Goal: Navigation & Orientation: Find specific page/section

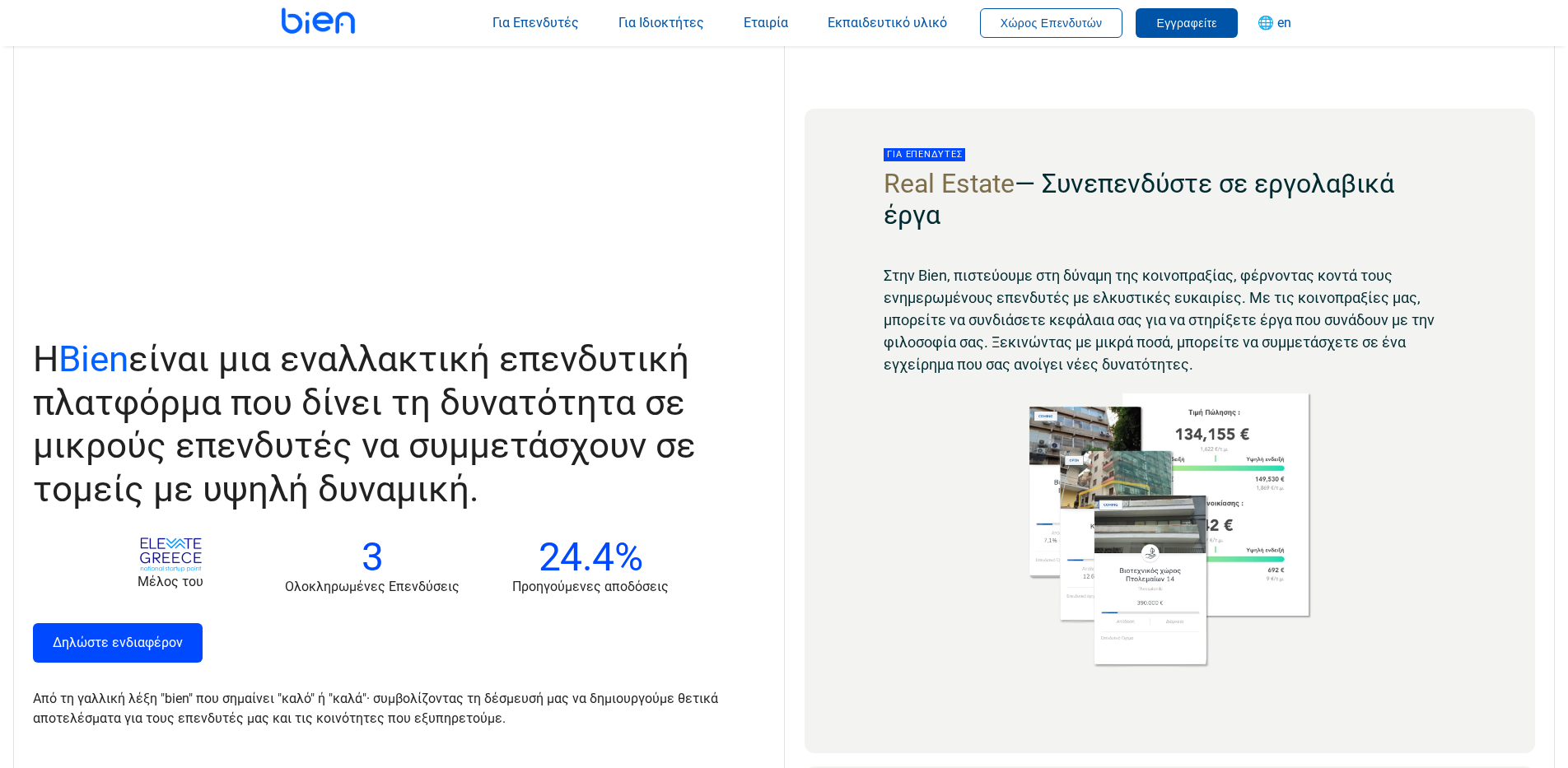
click at [515, 424] on span "Η Bien είναι μια εναλλακτική επενδυτική πλατφόρμα που δίνει τη δυνατότητα σε μι…" at bounding box center [364, 424] width 663 height 173
click at [538, 425] on span "Η Bien είναι μια εναλλακτική επενδυτική πλατφόρμα που δίνει τη δυνατότητα σε μι…" at bounding box center [364, 424] width 663 height 173
click at [499, 432] on span "Η Bien είναι μια εναλλακτική επενδυτική πλατφόρμα που δίνει τη δυνατότητα σε μι…" at bounding box center [364, 424] width 663 height 173
click at [299, 24] on img at bounding box center [321, 20] width 128 height 82
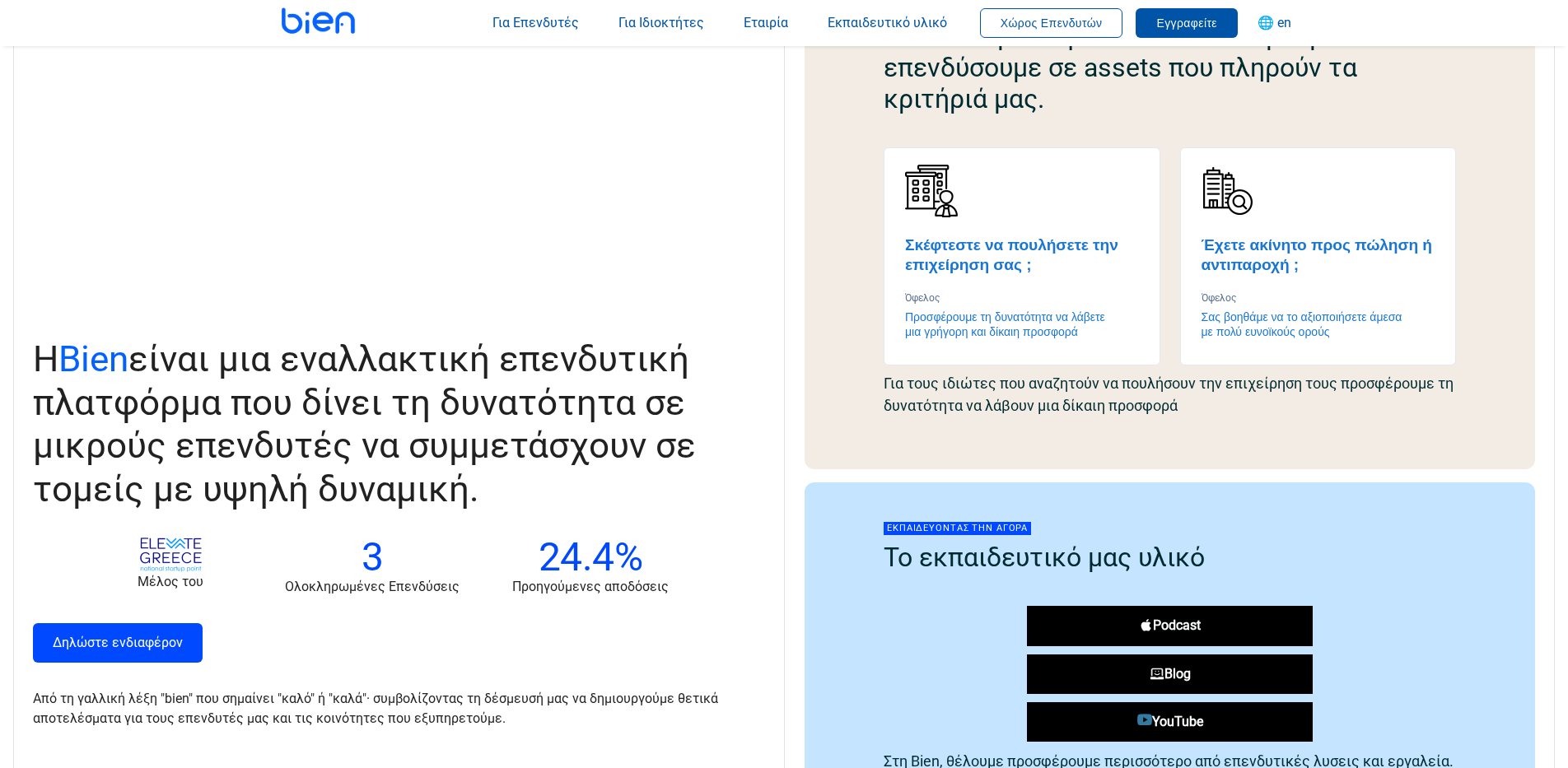
scroll to position [1317, 0]
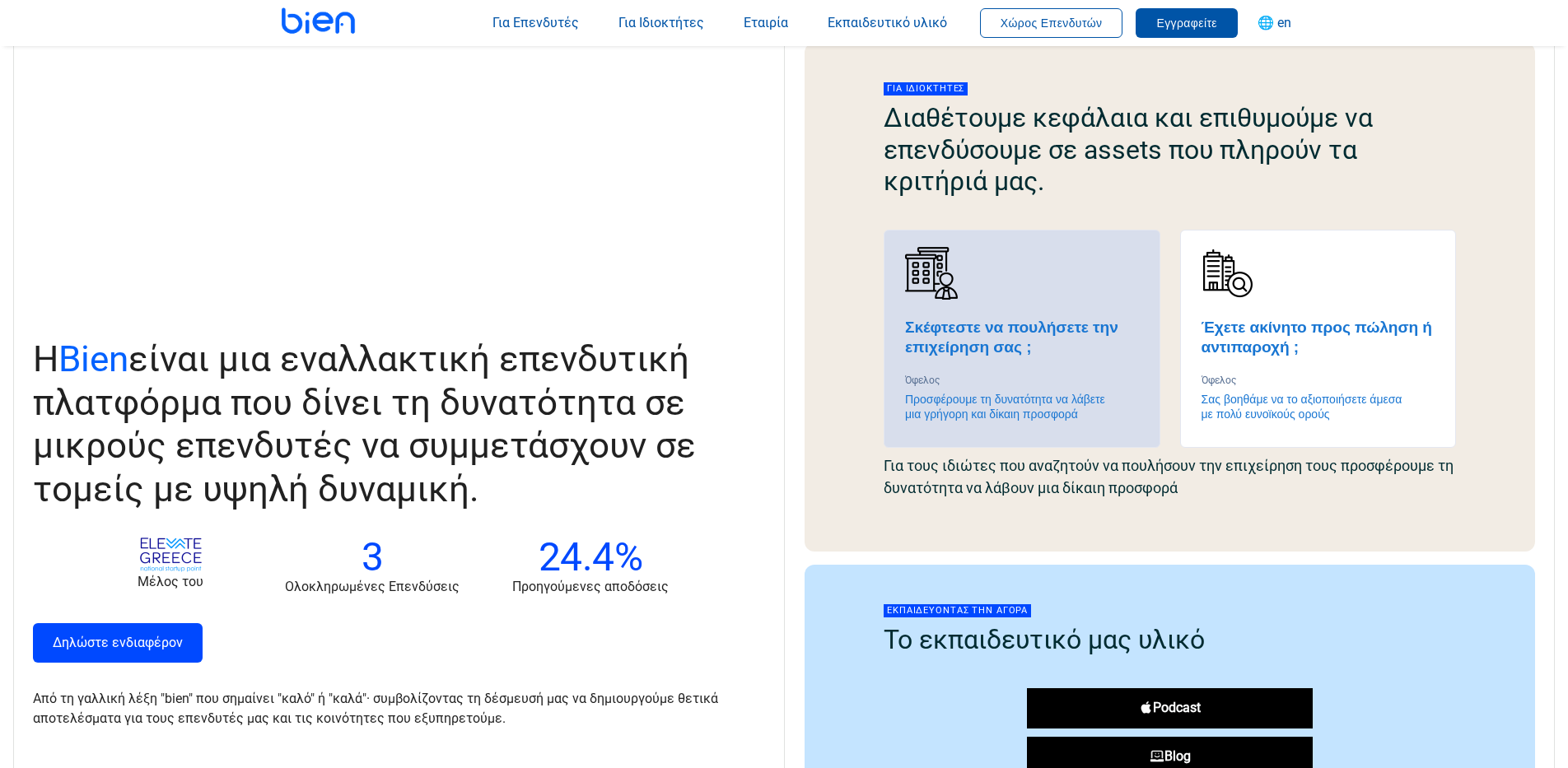
click at [1011, 327] on h4 "Σκέφτεστε να πουλήσετε την επιχείρηση σας ;" at bounding box center [1022, 337] width 234 height 39
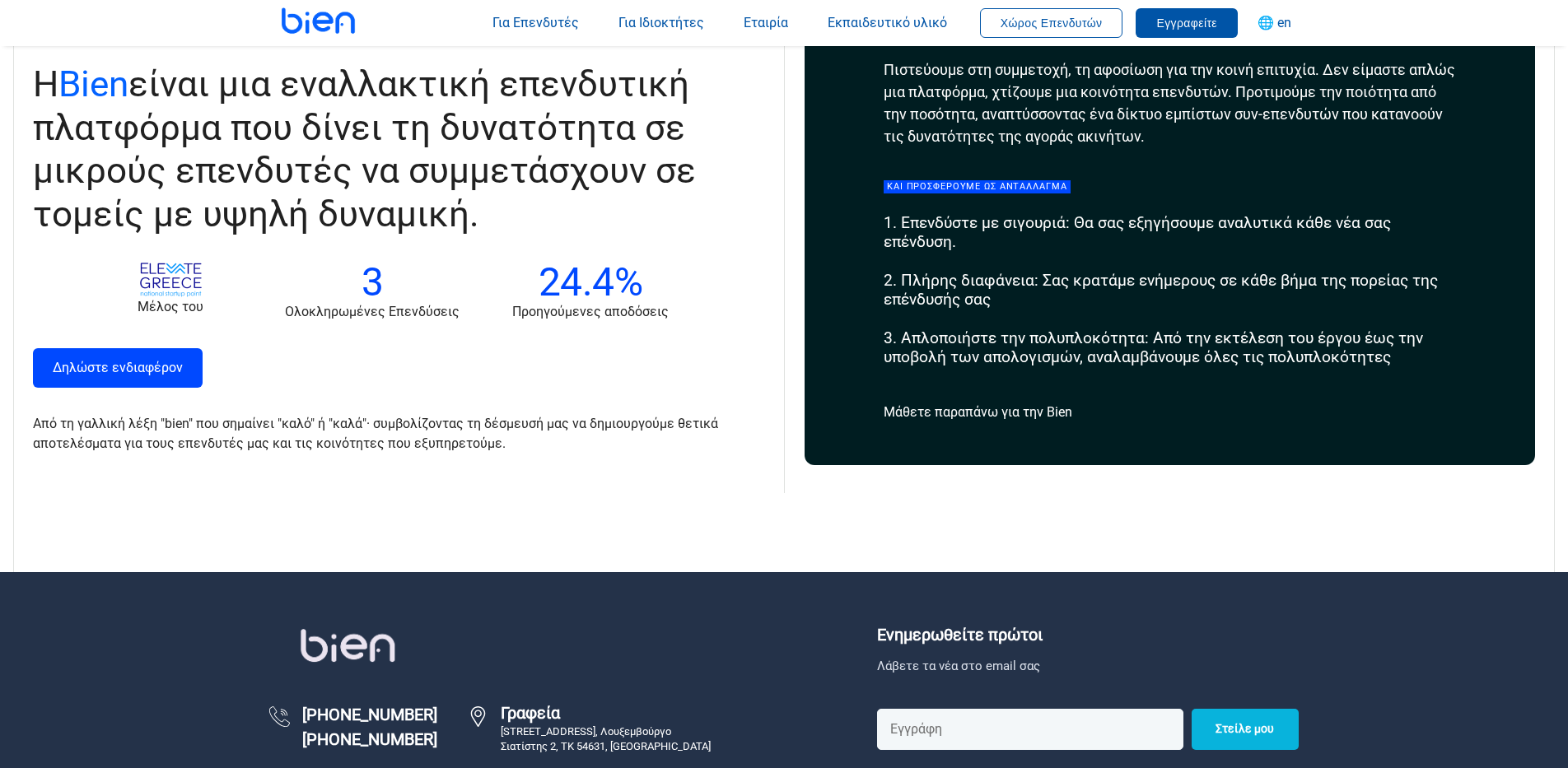
scroll to position [2881, 0]
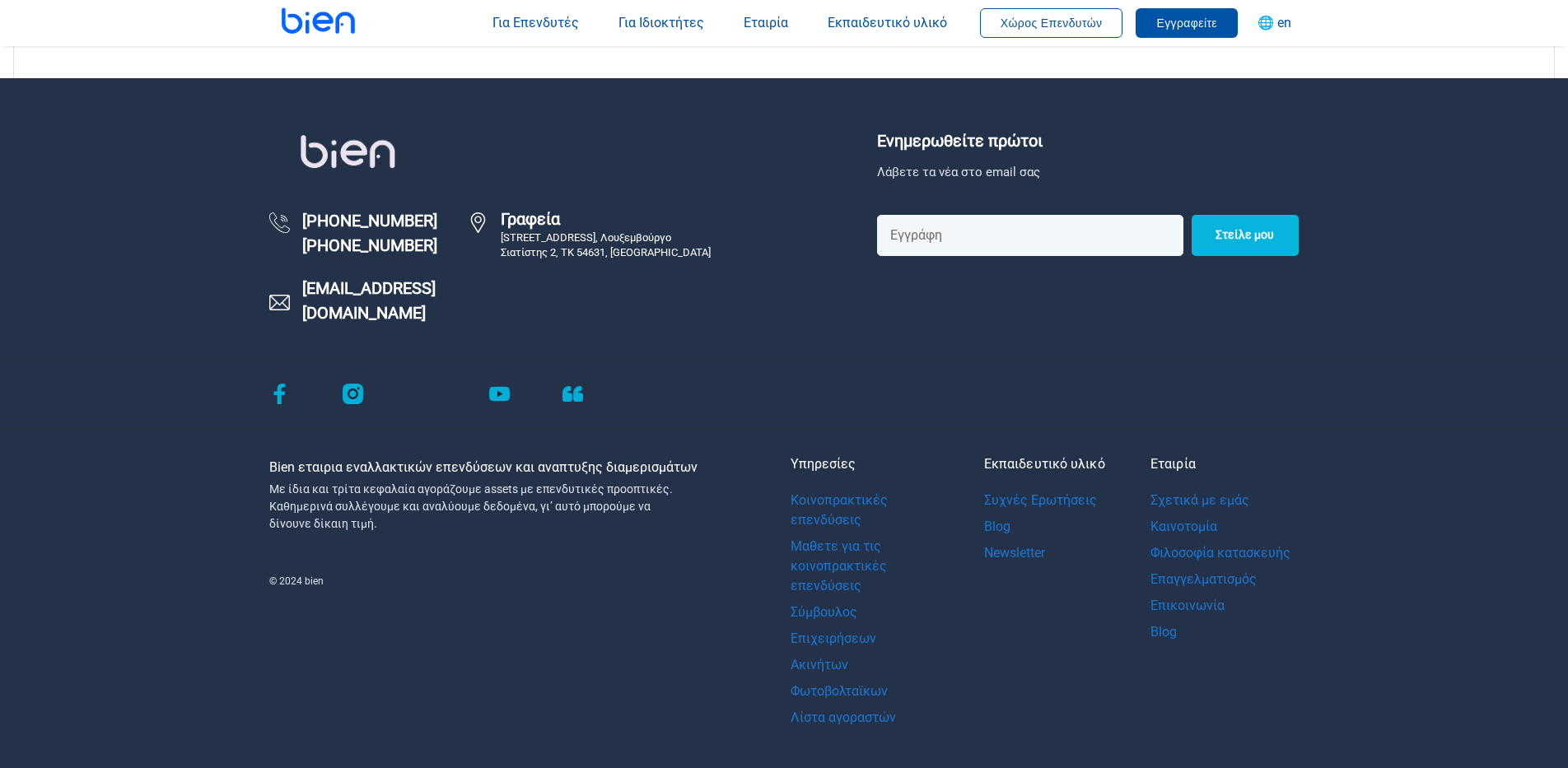
click at [281, 384] on icon "facebook" at bounding box center [280, 394] width 11 height 21
click at [871, 704] on link "Λίστα αγοραστών" at bounding box center [868, 717] width 156 height 26
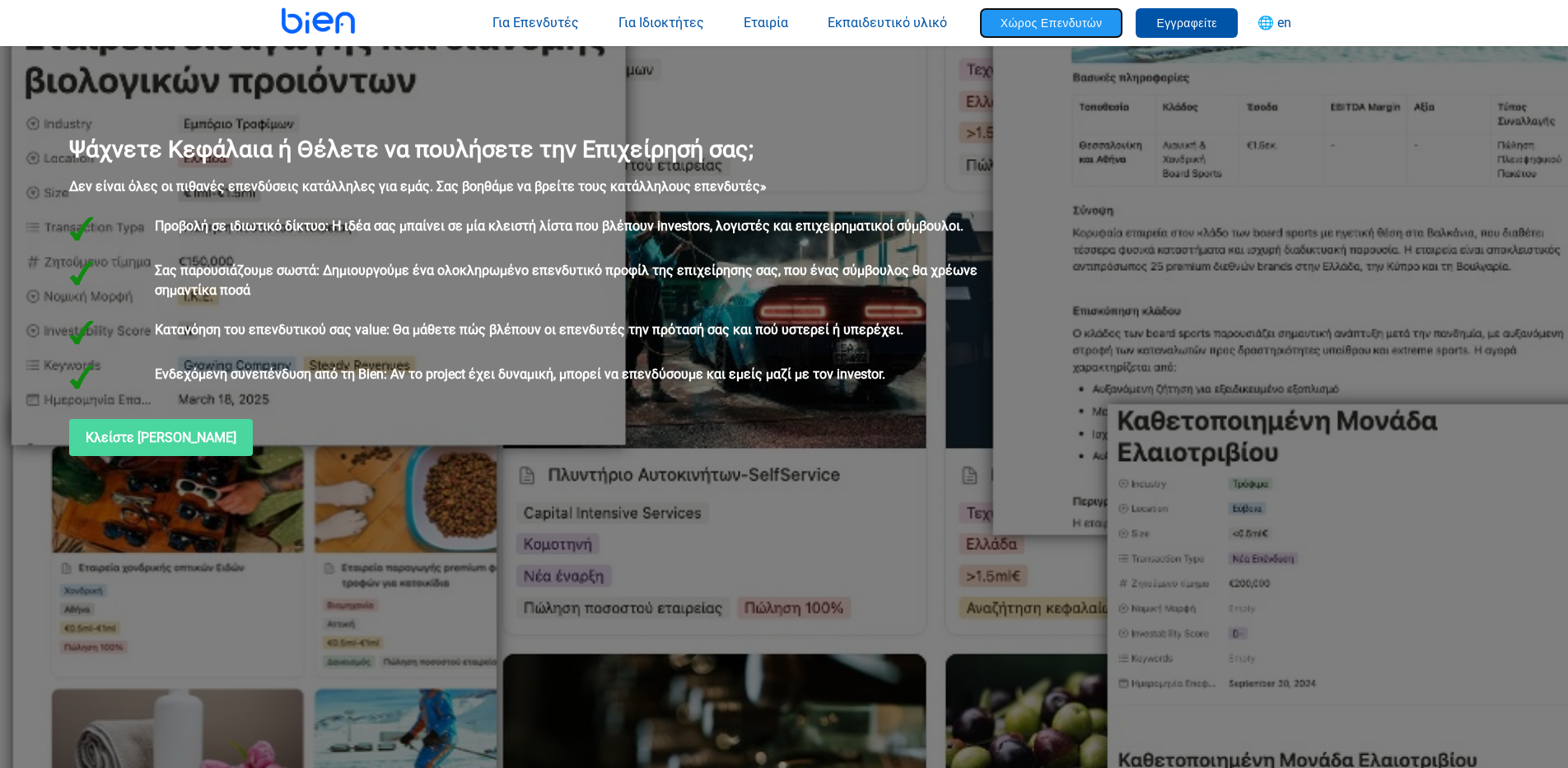
click at [1058, 26] on span "Χώρος Επενδυτών" at bounding box center [1051, 23] width 102 height 13
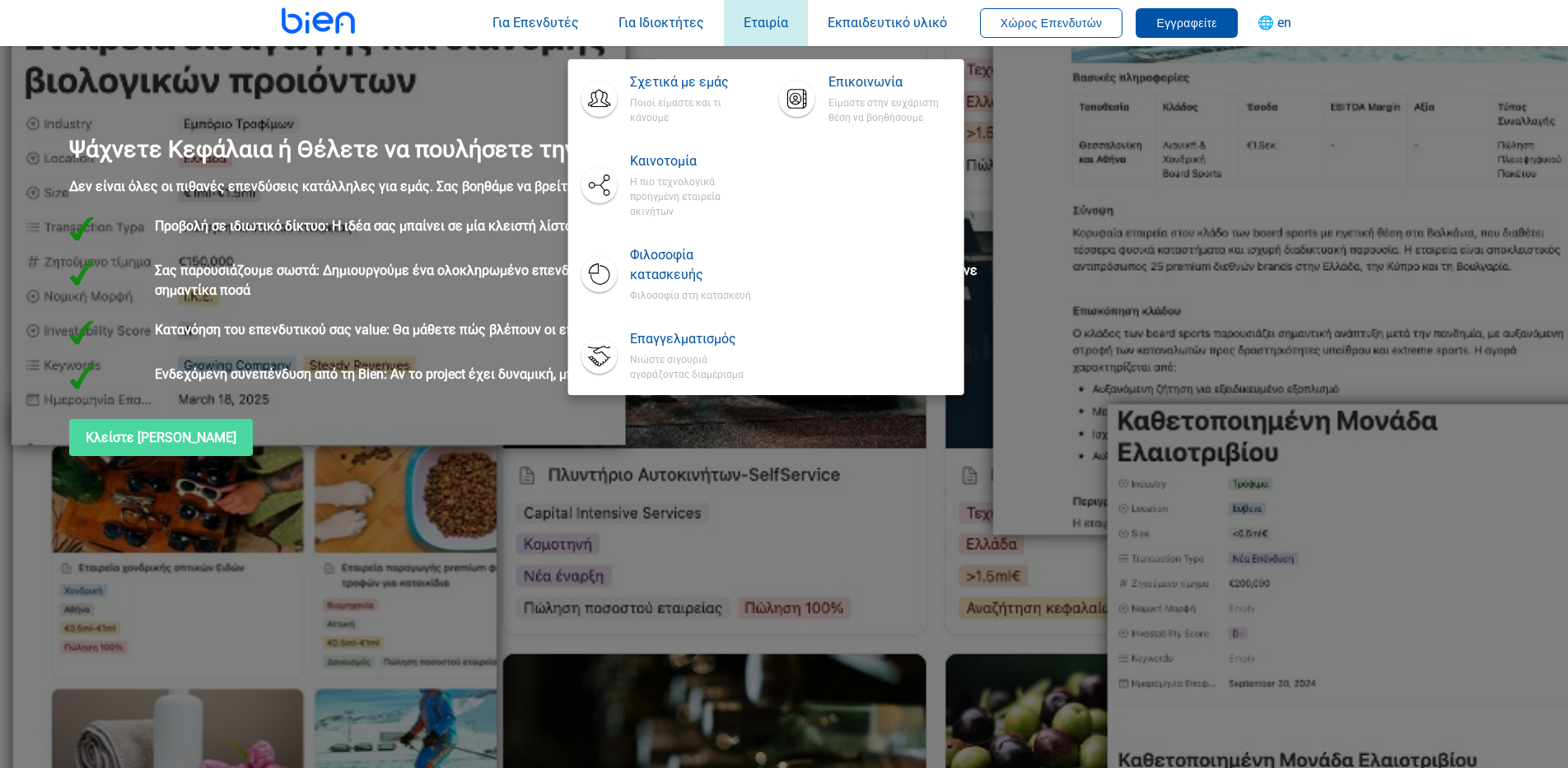
click at [774, 16] on span "Εταιρία" at bounding box center [766, 23] width 45 height 16
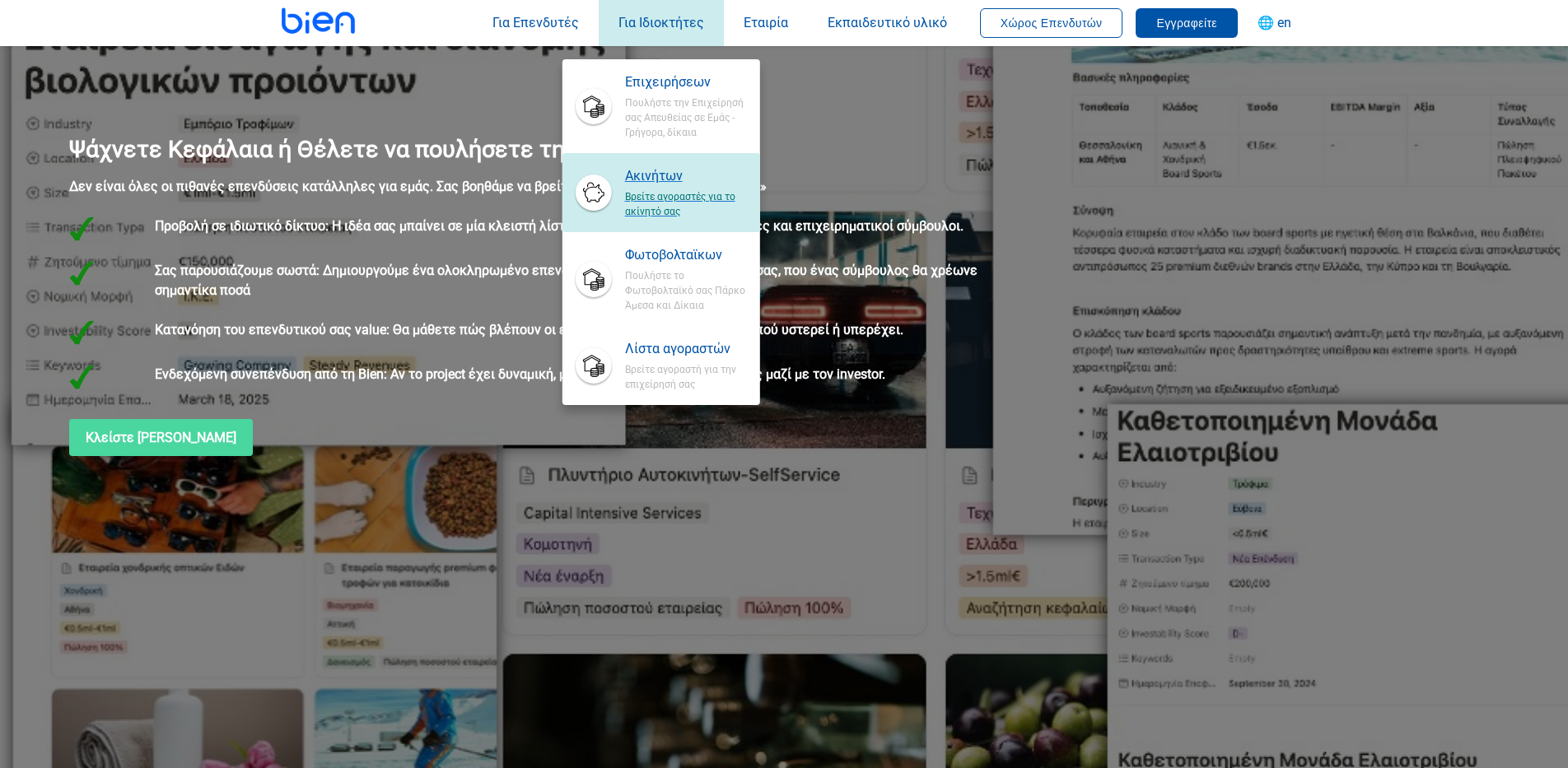
click at [670, 185] on span "Ακινήτων" at bounding box center [685, 176] width 121 height 20
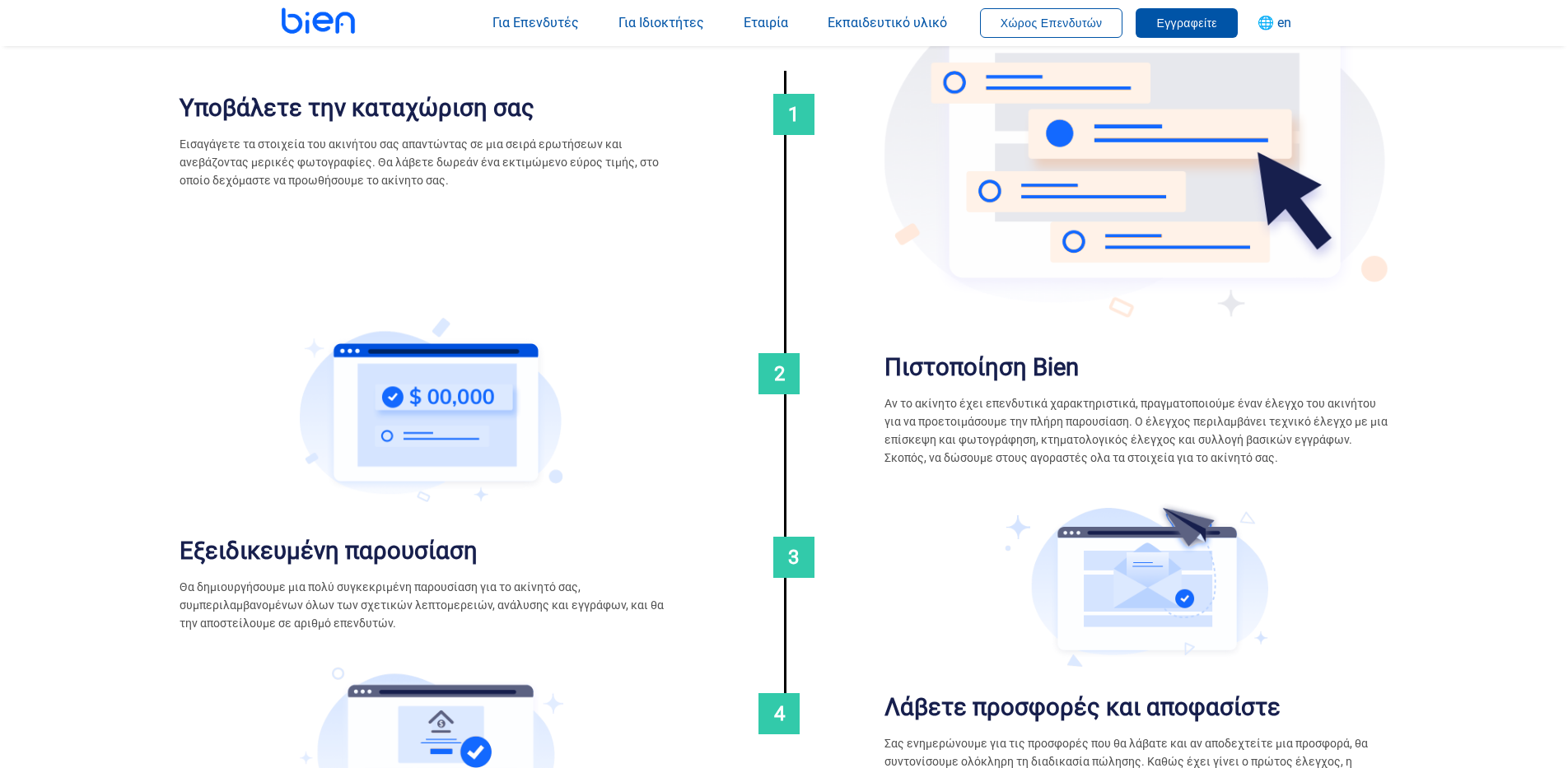
scroll to position [1317, 0]
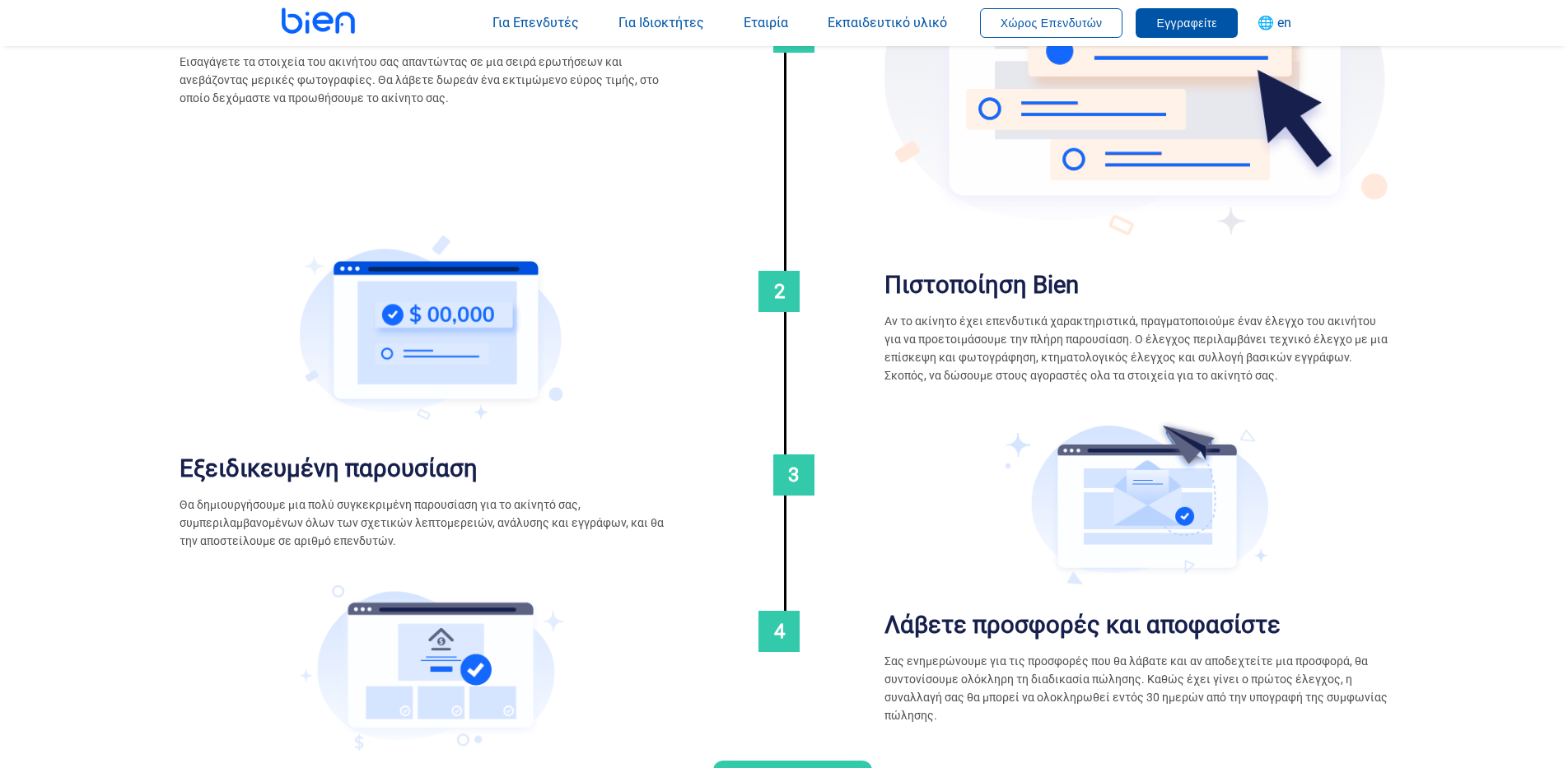
click at [1040, 343] on p "Αν το ακίνητο έχει επενδυτικά χαρακτηριστικά, πραγματοποιούμε έναν έλεγχο του α…" at bounding box center [1136, 348] width 503 height 73
click at [1030, 343] on p "Αν το ακίνητο έχει επενδυτικά χαρακτηριστικά, πραγματοποιούμε έναν έλεγχο του α…" at bounding box center [1136, 348] width 503 height 73
click at [985, 349] on p "Αν το ακίνητο έχει επενδυτικά χαρακτηριστικά, πραγματοποιούμε έναν έλεγχο του α…" at bounding box center [1136, 348] width 503 height 73
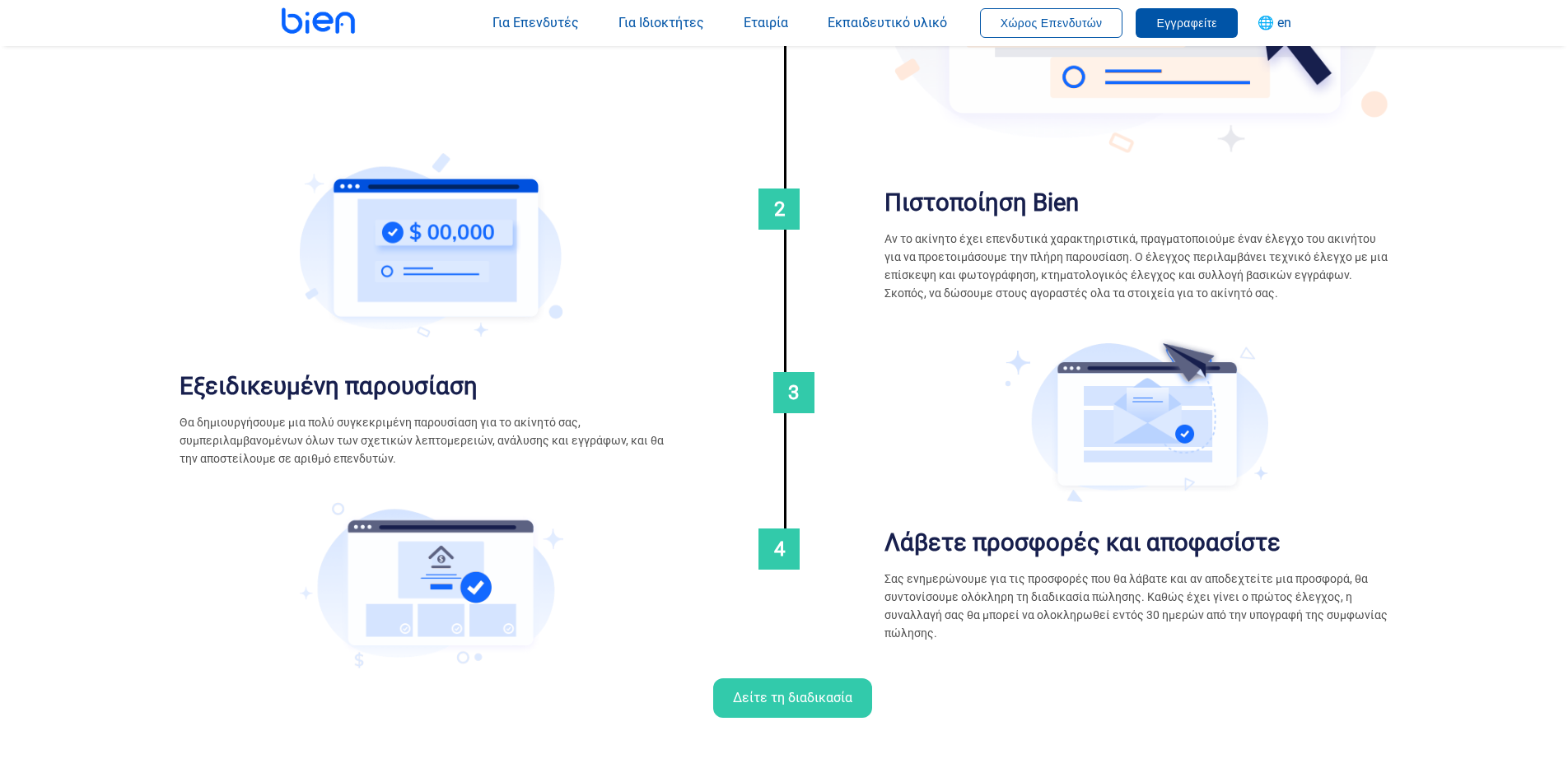
scroll to position [1482, 0]
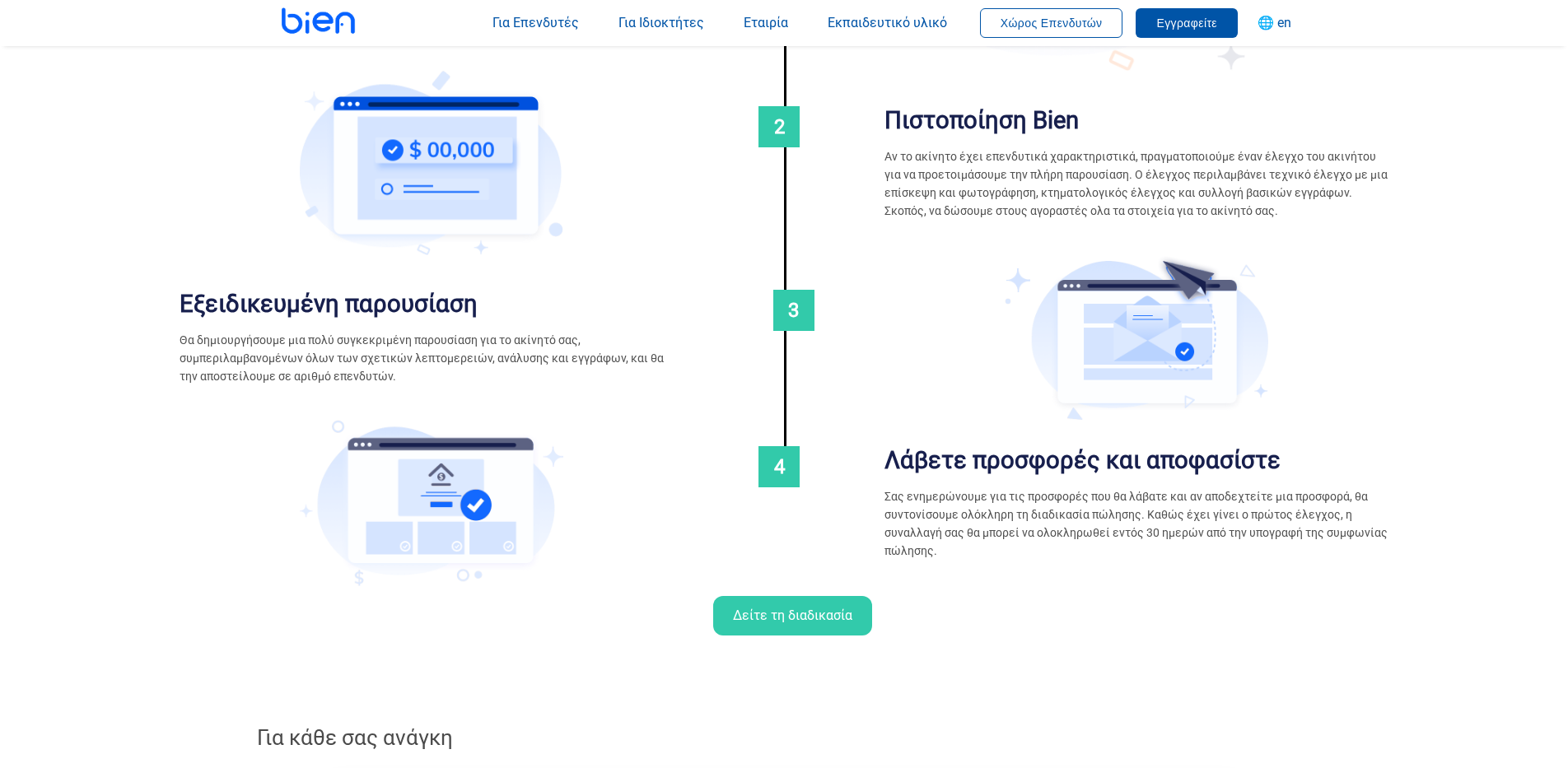
drag, startPoint x: 1022, startPoint y: 484, endPoint x: 1003, endPoint y: 507, distance: 29.8
click at [1021, 483] on div "Λάβετε προσφορές και αποφασίστε 4 Σας ενημερώνουμε για τις προσφορές που θα λάβ…" at bounding box center [1136, 502] width 503 height 165
click at [1002, 510] on p "Σας ενημερώνουμε για τις προσφορές που θα λάβατε και αν αποδεχτείτε μια προσφορ…" at bounding box center [1136, 523] width 503 height 73
click at [1030, 504] on p "Σας ενημερώνουμε για τις προσφορές που θα λάβατε και αν αποδεχτείτε μια προσφορ…" at bounding box center [1136, 523] width 503 height 73
click at [1030, 492] on p "Σας ενημερώνουμε για τις προσφορές που θα λάβατε και αν αποδεχτείτε μια προσφορ…" at bounding box center [1136, 523] width 503 height 73
